Goal: Transaction & Acquisition: Purchase product/service

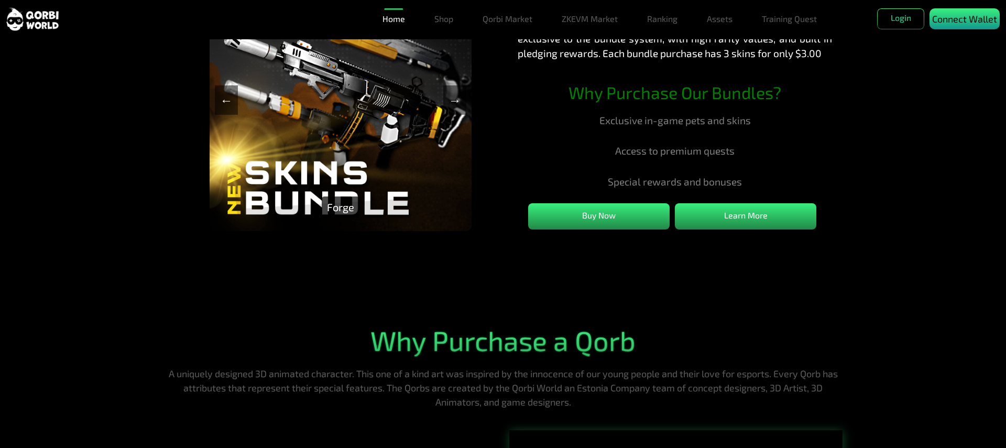
click at [964, 26] on p "Connect Wallet" at bounding box center [964, 19] width 65 height 14
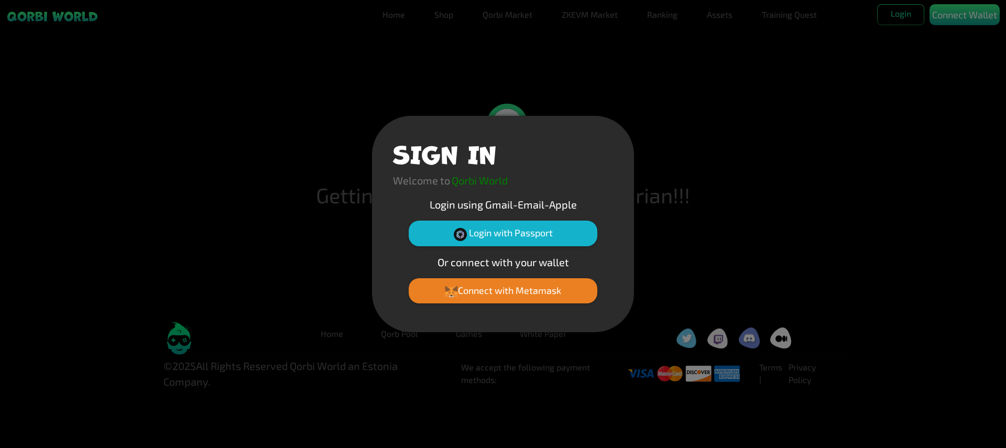
click at [503, 290] on button "Connect with Metamask" at bounding box center [503, 290] width 189 height 25
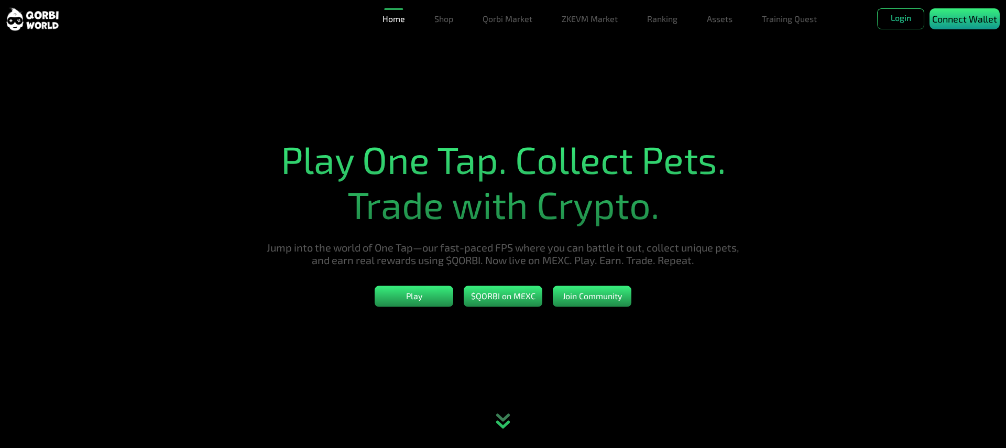
click at [964, 26] on p "Connect Wallet" at bounding box center [964, 19] width 65 height 14
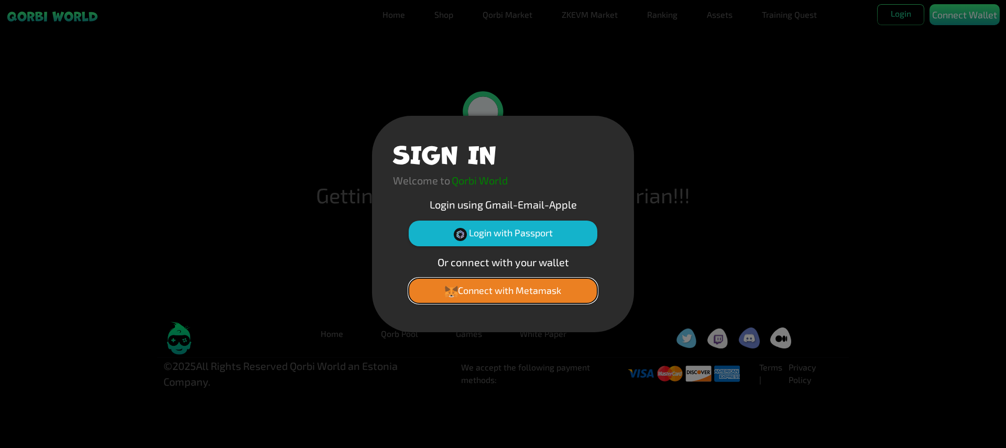
click at [503, 290] on button "Connect with Metamask" at bounding box center [503, 290] width 189 height 25
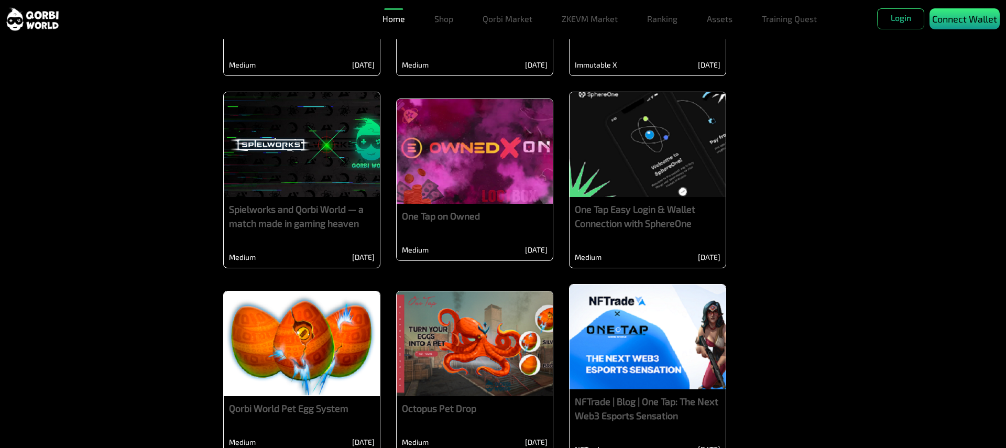
click at [964, 26] on p "Connect Wallet" at bounding box center [964, 19] width 65 height 14
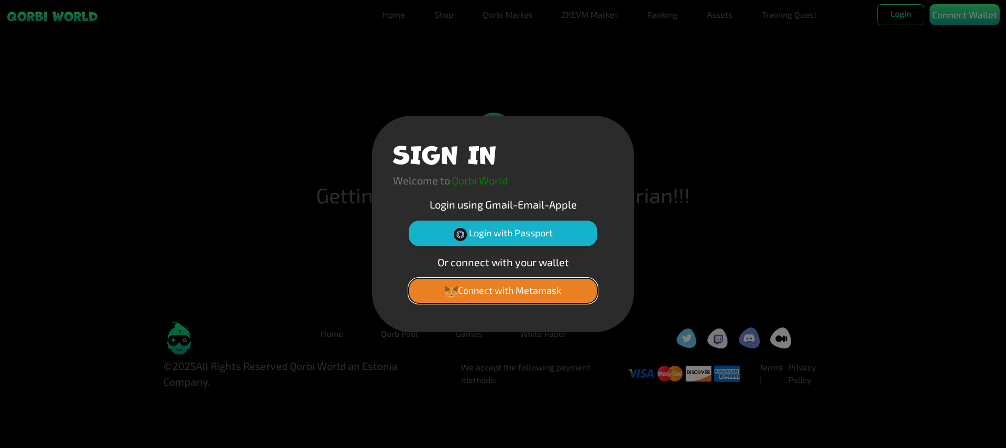
click at [503, 290] on button "Connect with Metamask" at bounding box center [503, 290] width 189 height 25
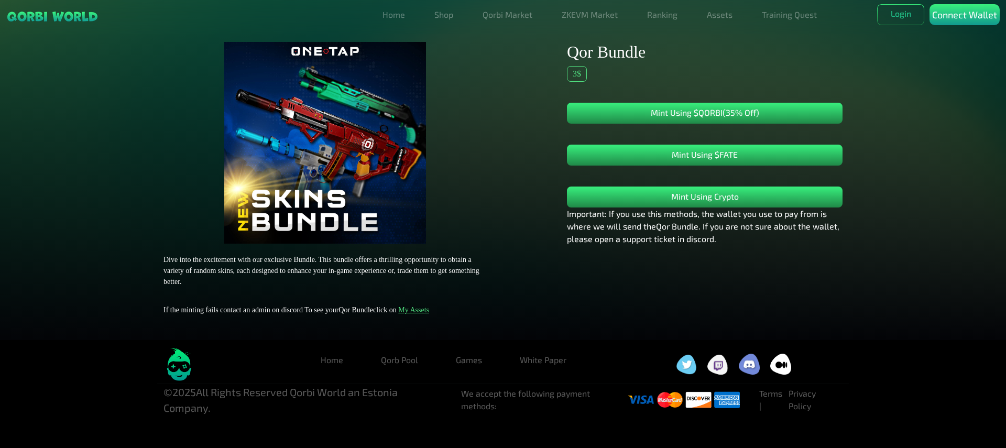
click at [964, 22] on p "Connect Wallet" at bounding box center [964, 15] width 65 height 14
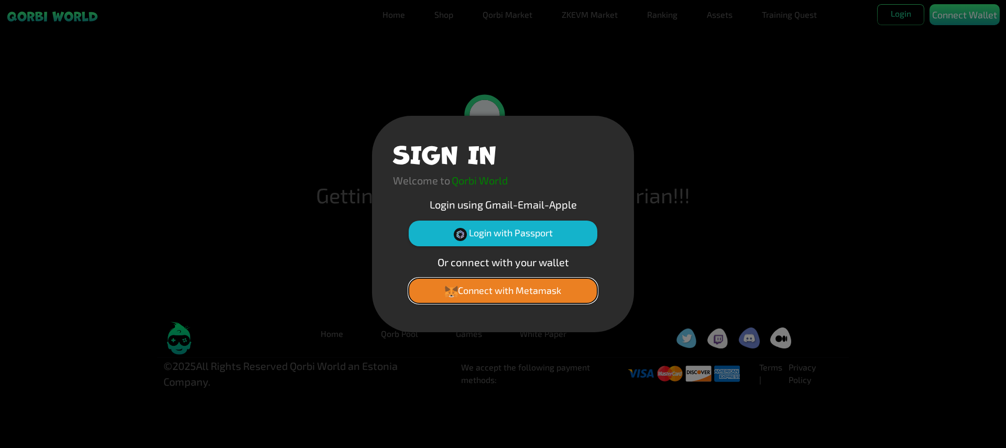
click at [503, 290] on button "Connect with Metamask" at bounding box center [503, 290] width 189 height 25
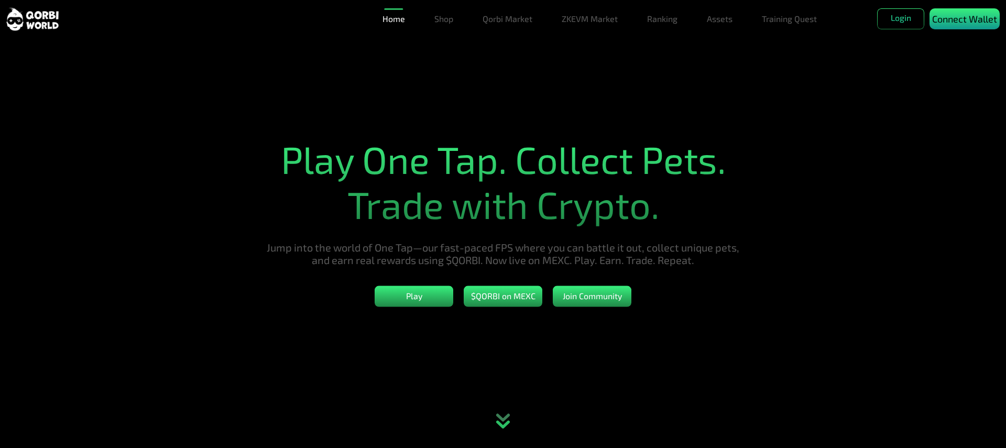
click at [964, 26] on p "Connect Wallet" at bounding box center [964, 19] width 65 height 14
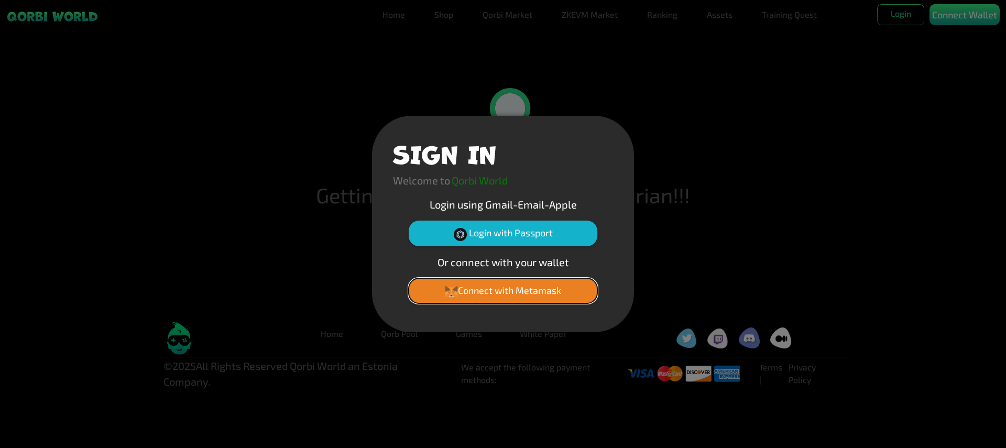
click at [503, 290] on button "Connect with Metamask" at bounding box center [503, 290] width 189 height 25
click at [964, 53] on div "SIGN IN Welcome to Qorbi World Login using Gmail-Email-Apple Login with Passpor…" at bounding box center [503, 224] width 1006 height 448
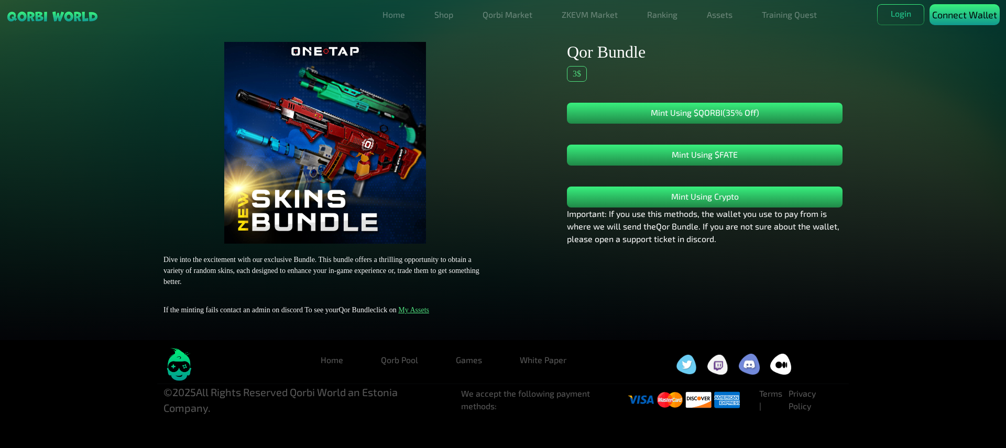
click at [964, 22] on p "Connect Wallet" at bounding box center [964, 15] width 65 height 14
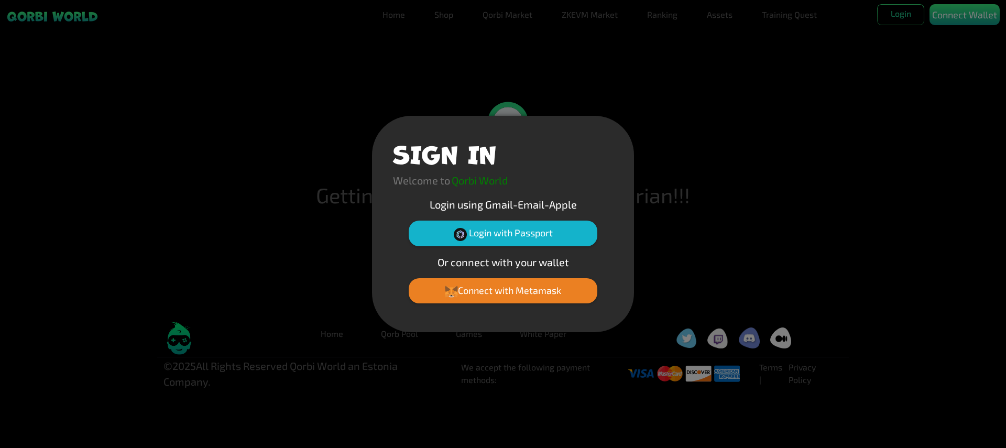
click at [503, 290] on button "Connect with Metamask" at bounding box center [503, 290] width 189 height 25
click at [964, 53] on div "SIGN IN Welcome to Qorbi World Login using Gmail-Email-Apple Login with Passpor…" at bounding box center [503, 224] width 1006 height 448
